Goal: Information Seeking & Learning: Learn about a topic

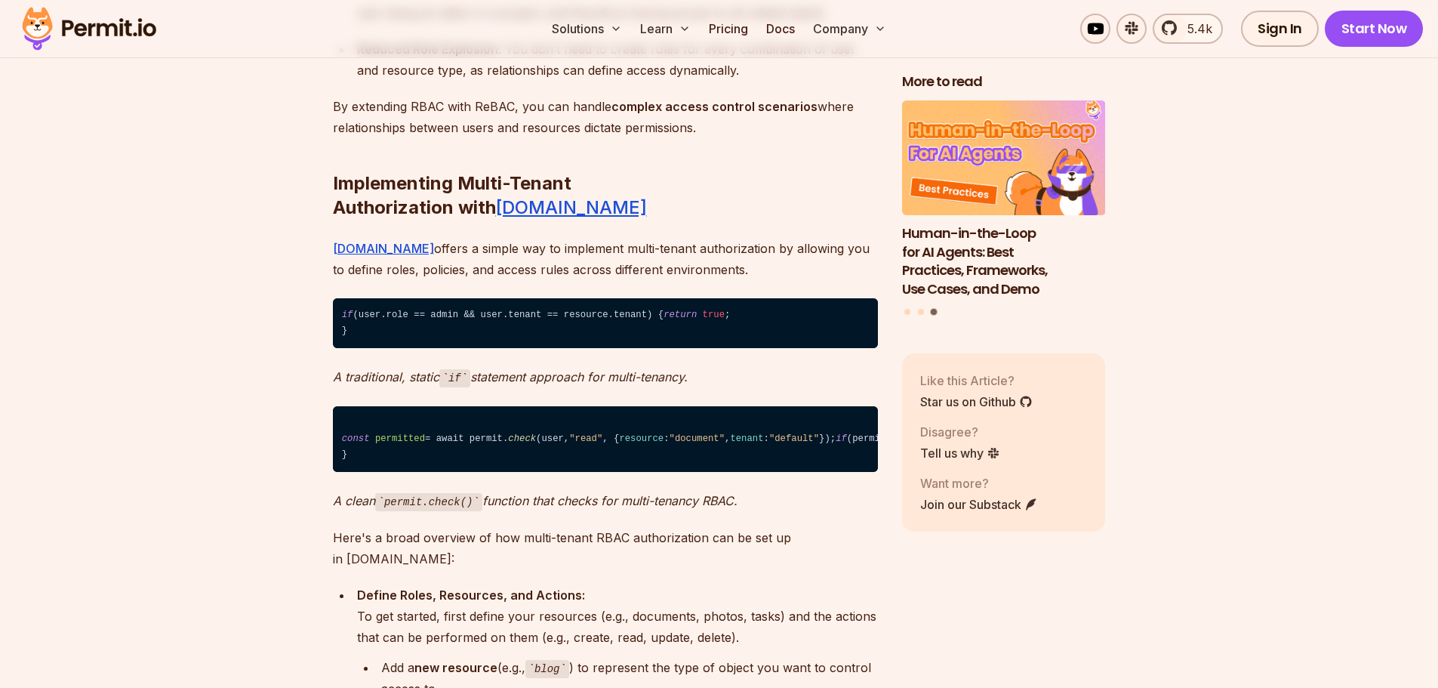
scroll to position [7475, 0]
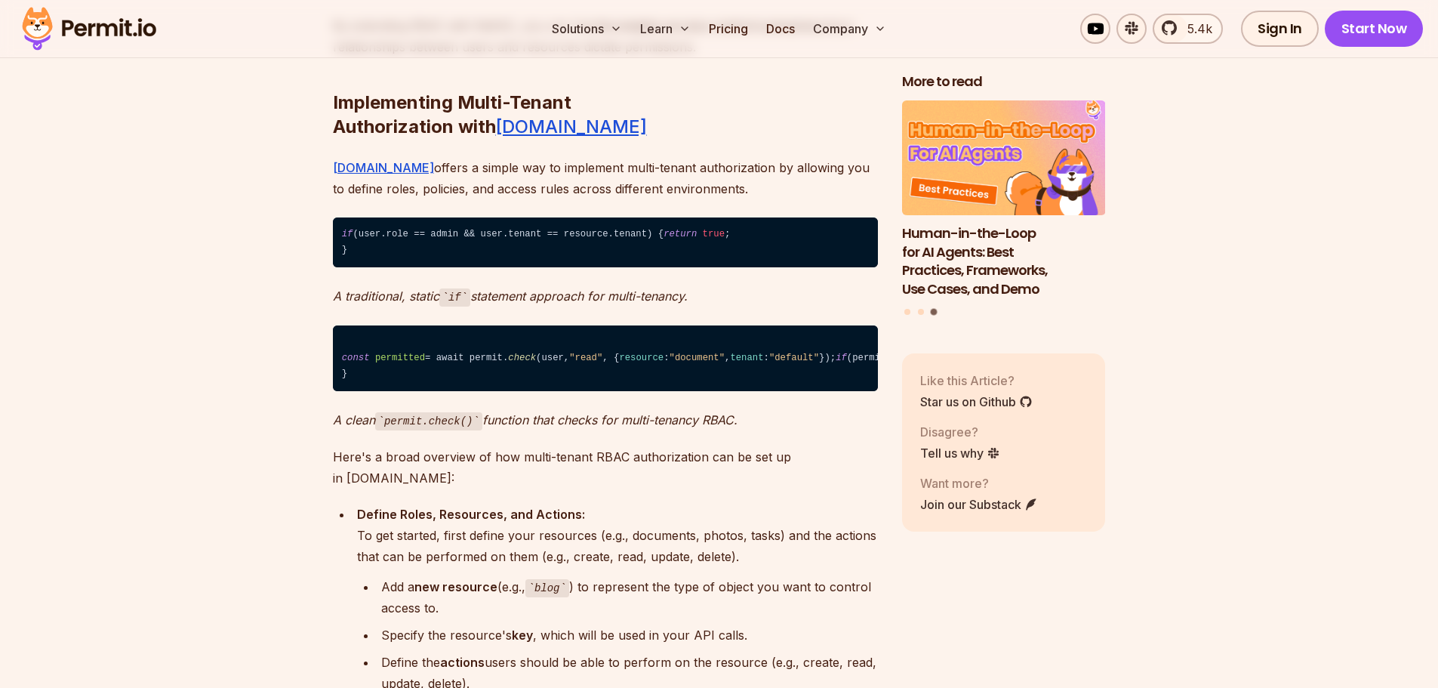
drag, startPoint x: 358, startPoint y: 218, endPoint x: 479, endPoint y: 215, distance: 121.6
click at [439, 218] on code "if (user.role == admin && user.tenant == resource.tenant) { return true ; }" at bounding box center [605, 242] width 545 height 51
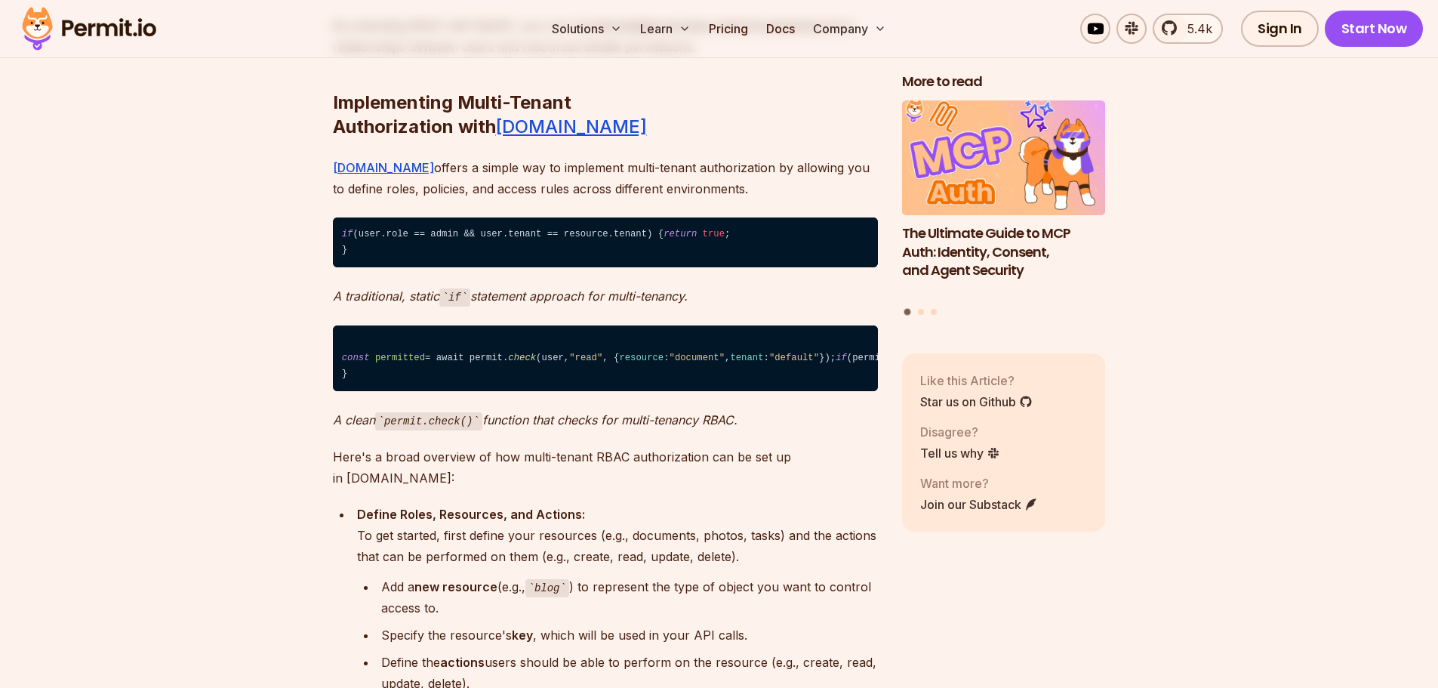
click at [480, 217] on code "if (user.role == admin && user.tenant == resource.tenant) { return true ; }" at bounding box center [605, 242] width 545 height 51
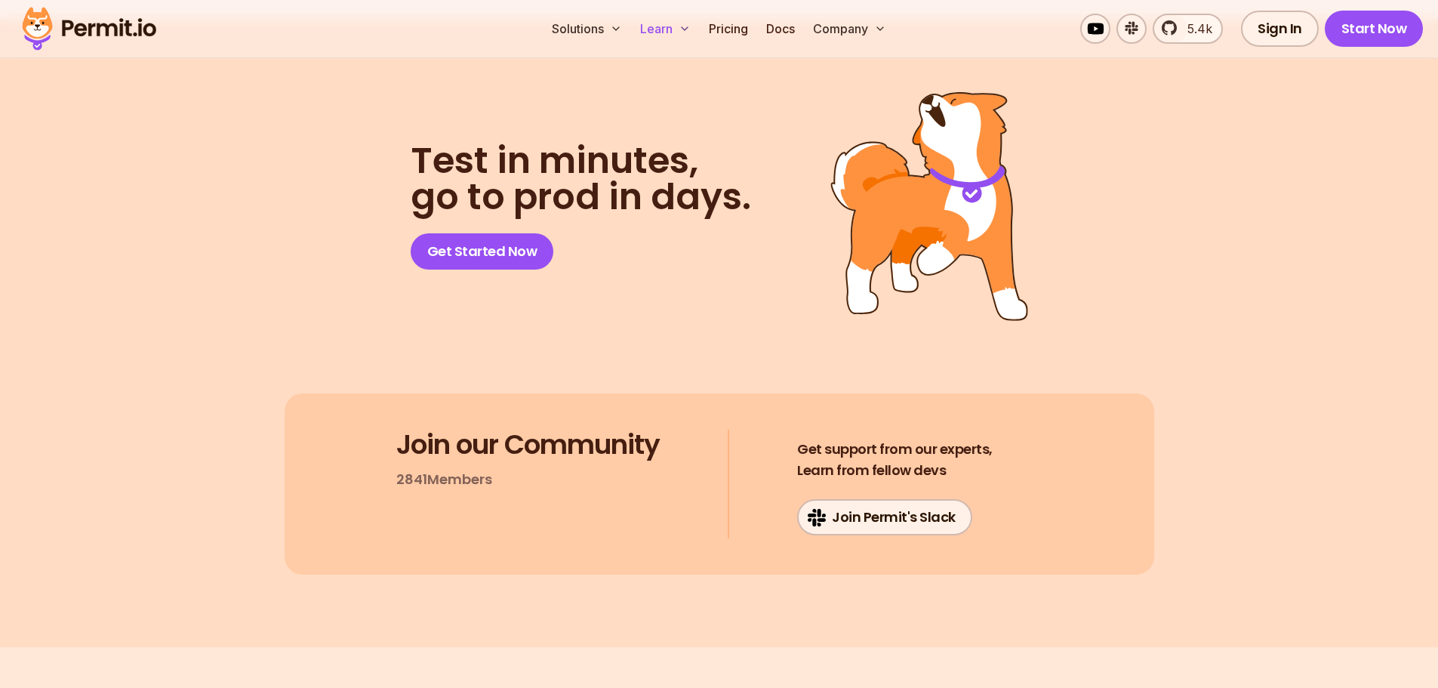
scroll to position [12257, 0]
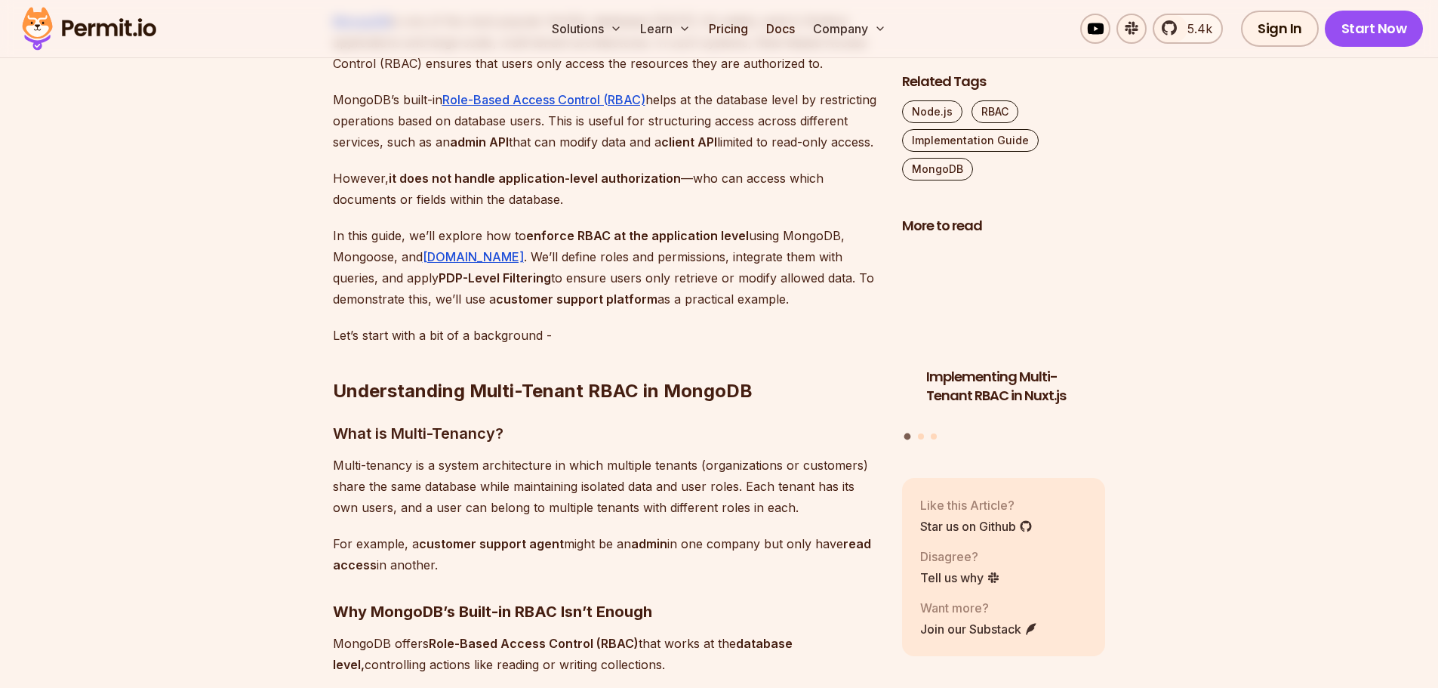
scroll to position [1359, 0]
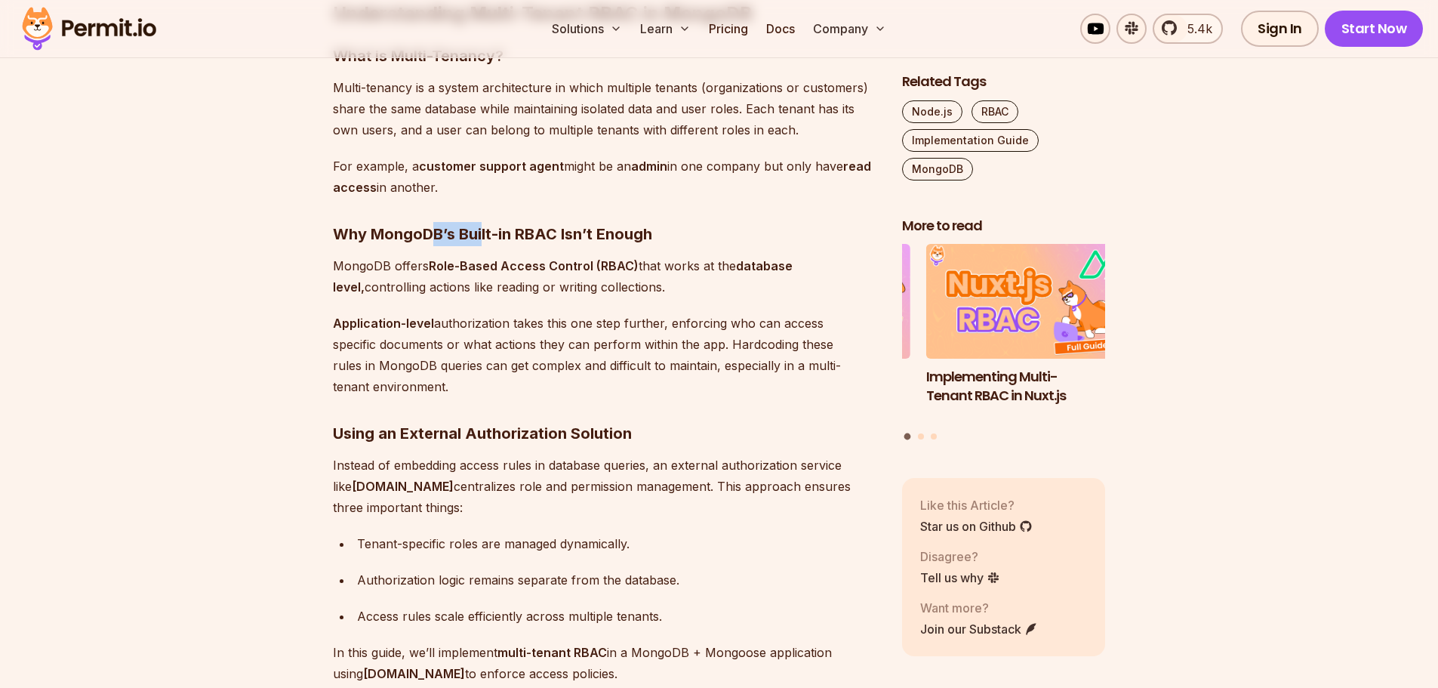
drag, startPoint x: 623, startPoint y: 251, endPoint x: 691, endPoint y: 250, distance: 68.0
click at [659, 246] on h3 "Why MongoDB’s Built-in RBAC Isn’t Enough" at bounding box center [605, 234] width 545 height 24
click at [691, 246] on h3 "Why MongoDB’s Built-in RBAC Isn’t Enough" at bounding box center [605, 234] width 545 height 24
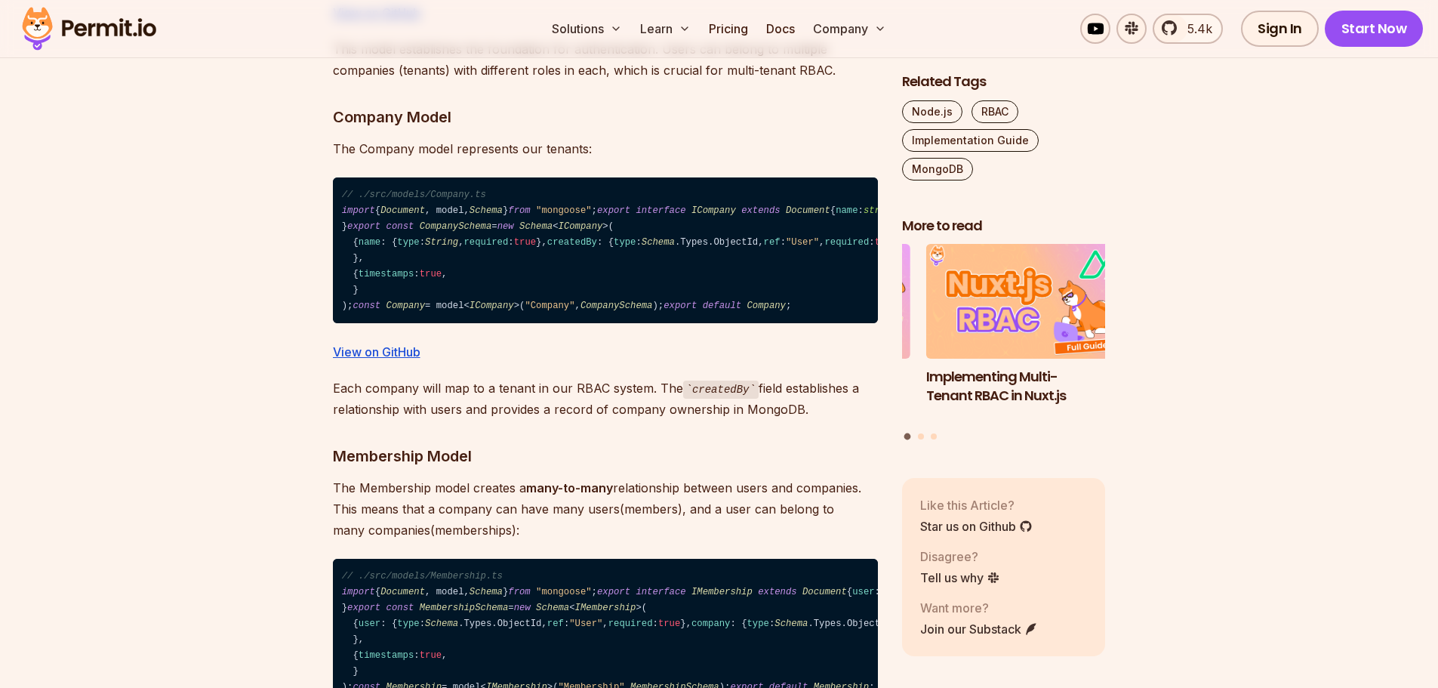
scroll to position [3700, 0]
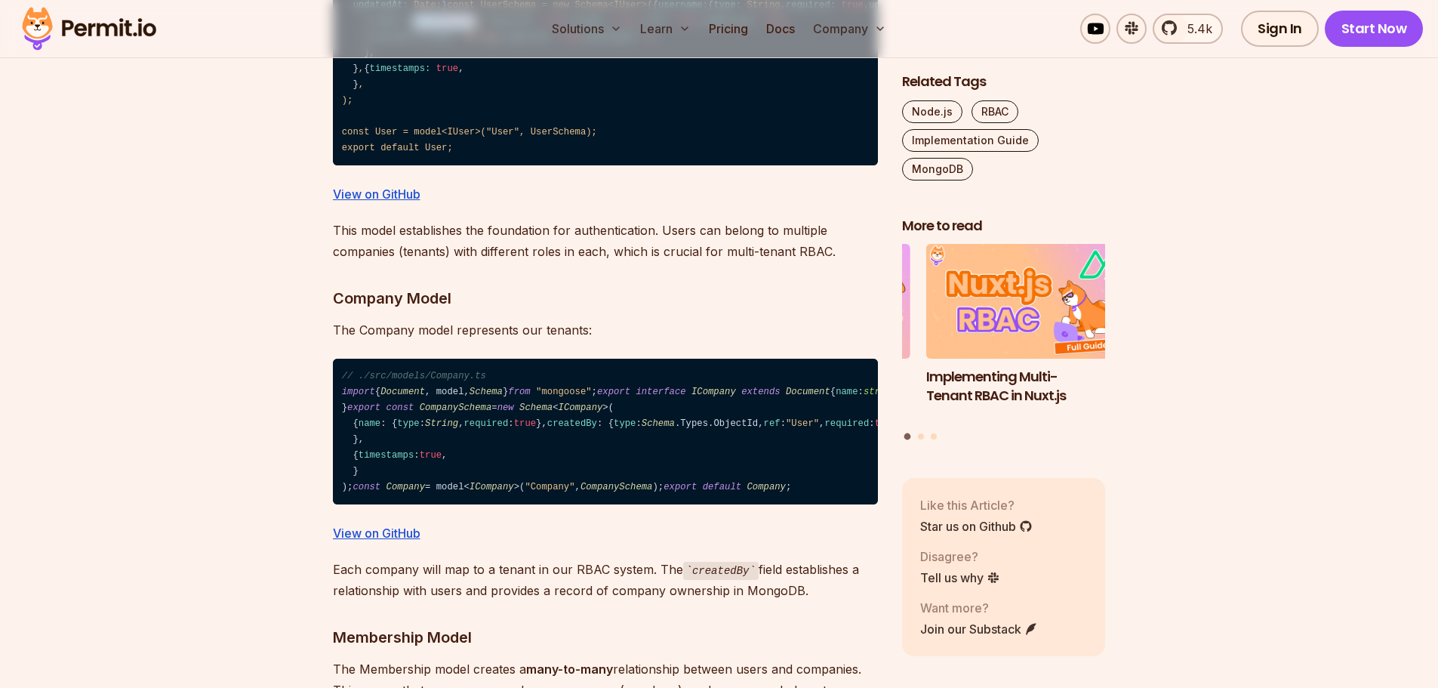
drag, startPoint x: 370, startPoint y: 255, endPoint x: 436, endPoint y: 257, distance: 66.5
click at [436, 166] on code "// ./src/models/User.ts import { Document , model , Schema } from "mongoose" ; …" at bounding box center [605, 22] width 545 height 288
click at [426, 254] on div at bounding box center [426, 254] width 0 height 0
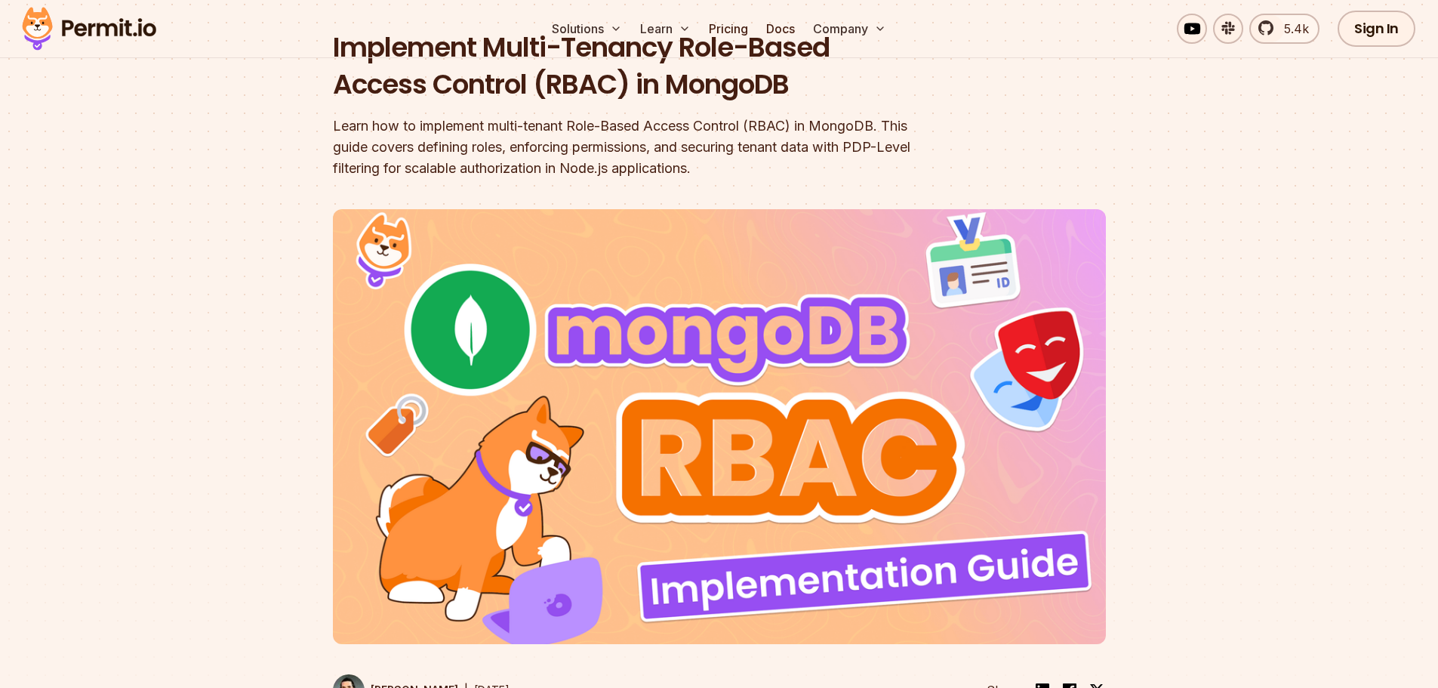
scroll to position [0, 0]
